Goal: Information Seeking & Learning: Find specific fact

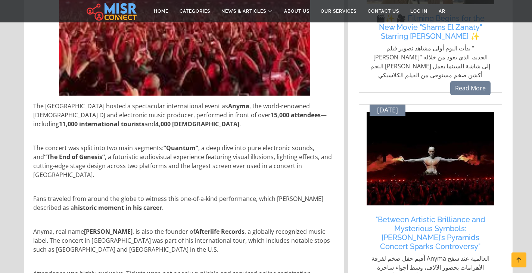
scroll to position [268, 0]
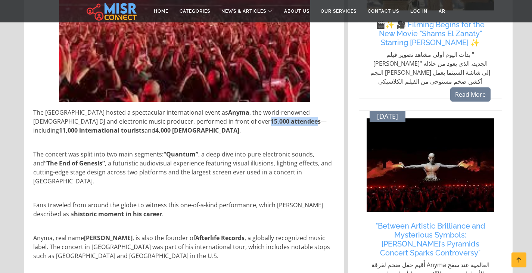
drag, startPoint x: 207, startPoint y: 119, endPoint x: 252, endPoint y: 120, distance: 45.6
click at [271, 120] on strong "15,000 attendees" at bounding box center [296, 121] width 50 height 8
click at [279, 120] on p "The [GEOGRAPHIC_DATA] hosted a spectacular international event as Anyma , the w…" at bounding box center [184, 121] width 303 height 27
click at [87, 129] on strong "11,000 international tourists" at bounding box center [102, 130] width 86 height 8
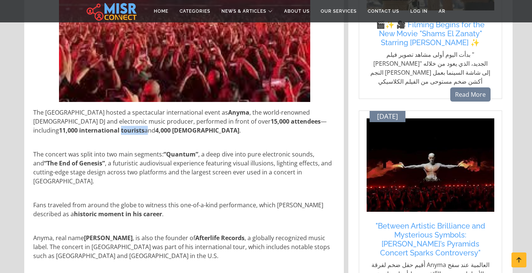
click at [87, 129] on strong "11,000 international tourists" at bounding box center [102, 130] width 86 height 8
click at [155, 133] on strong "4,000 [DEMOGRAPHIC_DATA]" at bounding box center [197, 130] width 84 height 8
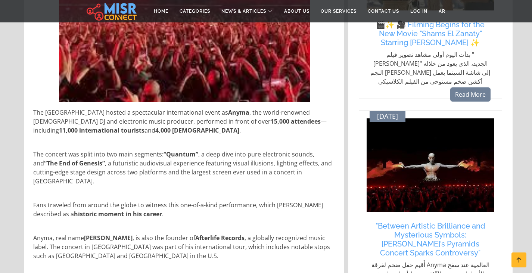
click at [131, 152] on p "The concert was split into two main segments: “Quantum” , a deep dive into pure…" at bounding box center [184, 168] width 303 height 36
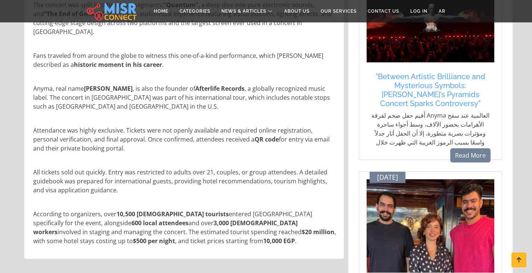
scroll to position [455, 0]
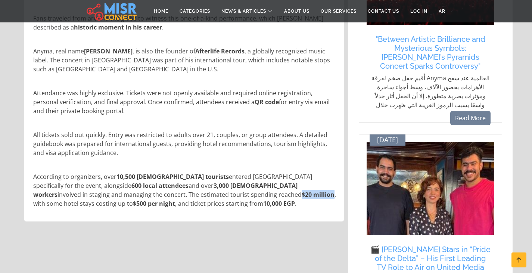
drag, startPoint x: 136, startPoint y: 185, endPoint x: 167, endPoint y: 186, distance: 31.0
click at [302, 191] on strong "$20 million" at bounding box center [318, 195] width 33 height 8
drag, startPoint x: 275, startPoint y: 183, endPoint x: 285, endPoint y: 189, distance: 11.9
click at [175, 199] on strong "$500 per night" at bounding box center [154, 203] width 42 height 8
click at [271, 189] on p "According to organizers, over 10,500 [DEMOGRAPHIC_DATA] tourists entered [GEOGR…" at bounding box center [184, 190] width 303 height 36
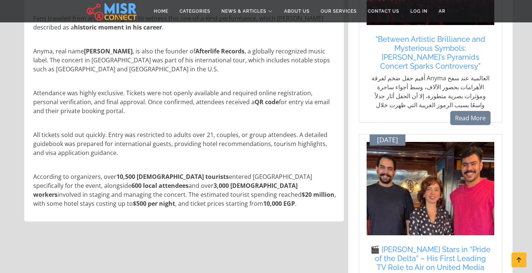
click at [271, 189] on p "According to organizers, over 10,500 [DEMOGRAPHIC_DATA] tourists entered [GEOGR…" at bounding box center [184, 190] width 303 height 36
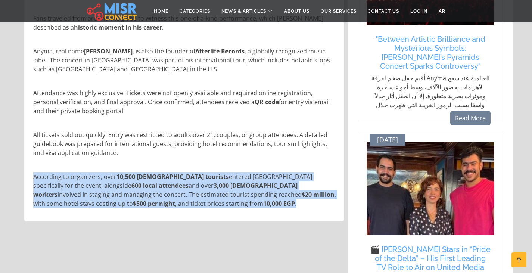
click at [271, 189] on p "According to organizers, over 10,500 [DEMOGRAPHIC_DATA] tourists entered [GEOGR…" at bounding box center [184, 190] width 303 height 36
click at [175, 199] on strong "$500 per night" at bounding box center [154, 203] width 42 height 8
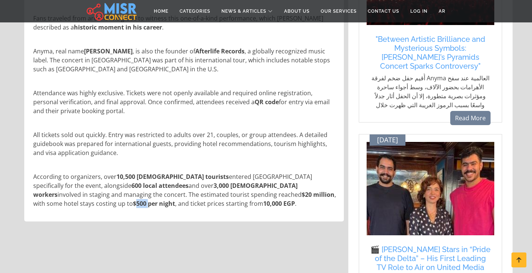
click at [175, 199] on strong "$500 per night" at bounding box center [154, 203] width 42 height 8
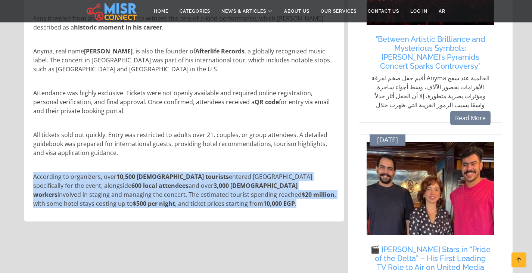
click at [175, 199] on strong "$500 per night" at bounding box center [154, 203] width 42 height 8
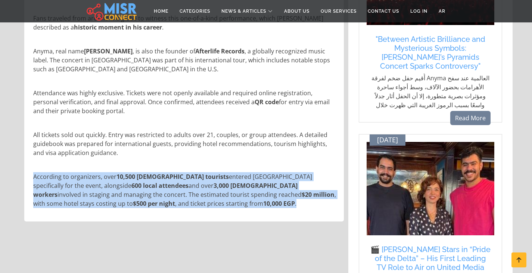
click at [175, 199] on strong "$500 per night" at bounding box center [154, 203] width 42 height 8
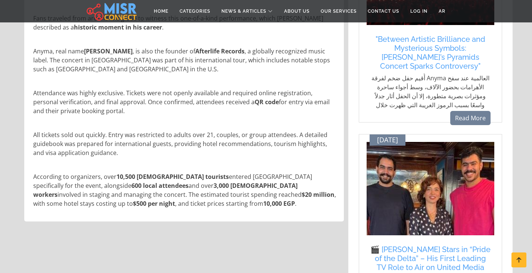
click at [263, 199] on strong "10,000 EGP" at bounding box center [279, 203] width 32 height 8
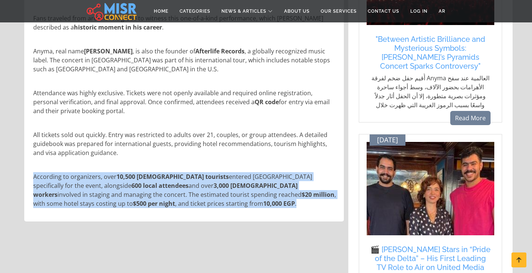
click at [263, 199] on strong "10,000 EGP" at bounding box center [279, 203] width 32 height 8
click at [189, 227] on div "[DATE] / 03:32 PM Updated At: [DATE] 15:32:46 The [GEOGRAPHIC_DATA] hosted a sp…" at bounding box center [184, 125] width 329 height 862
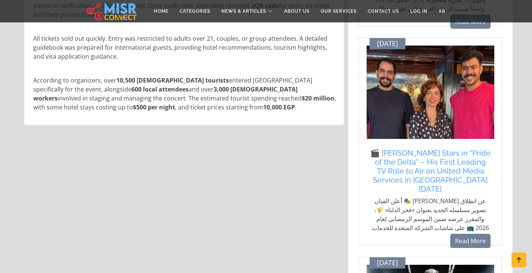
scroll to position [567, 0]
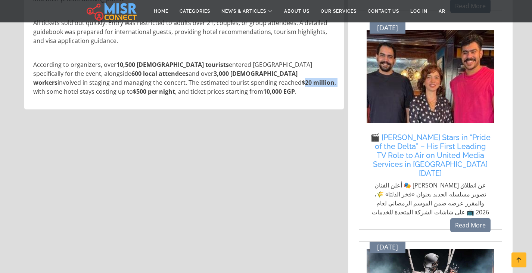
drag, startPoint x: 139, startPoint y: 73, endPoint x: 171, endPoint y: 73, distance: 32.1
click at [171, 73] on p "According to organizers, over 10,500 [DEMOGRAPHIC_DATA] tourists entered [GEOGR…" at bounding box center [184, 78] width 303 height 36
click at [267, 74] on p "According to organizers, over 10,500 [DEMOGRAPHIC_DATA] tourists entered [GEOGR…" at bounding box center [184, 78] width 303 height 36
click at [219, 82] on p "According to organizers, over 10,500 [DEMOGRAPHIC_DATA] tourists entered [GEOGR…" at bounding box center [184, 78] width 303 height 36
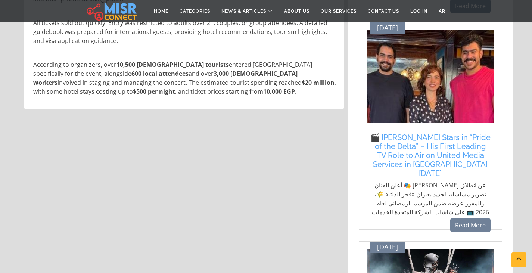
click at [216, 76] on p "According to organizers, over 10,500 [DEMOGRAPHIC_DATA] tourists entered [GEOGR…" at bounding box center [184, 78] width 303 height 36
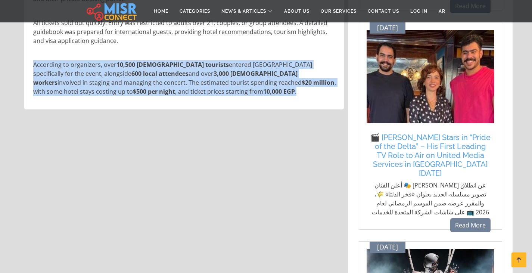
click at [216, 76] on p "According to organizers, over 10,500 [DEMOGRAPHIC_DATA] tourists entered [GEOGR…" at bounding box center [184, 78] width 303 height 36
click at [261, 70] on p "According to organizers, over 10,500 [DEMOGRAPHIC_DATA] tourists entered [GEOGR…" at bounding box center [184, 78] width 303 height 36
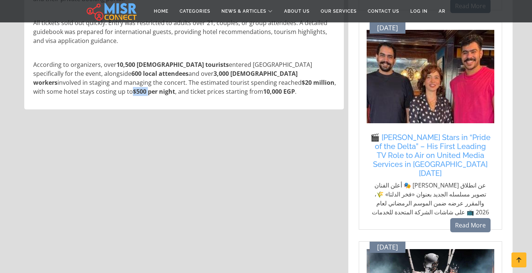
drag, startPoint x: 274, startPoint y: 77, endPoint x: 288, endPoint y: 76, distance: 14.6
click at [175, 87] on strong "$500 per night" at bounding box center [154, 91] width 42 height 8
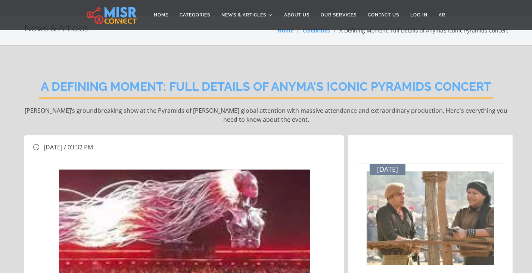
scroll to position [0, 0]
